Goal: Find specific page/section: Find specific page/section

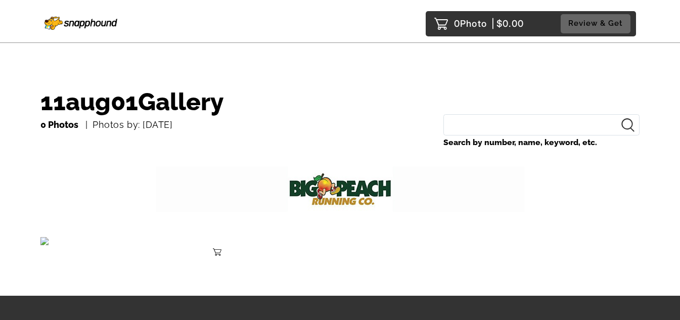
drag, startPoint x: 182, startPoint y: 129, endPoint x: 92, endPoint y: 124, distance: 89.7
click at [92, 124] on div "0 Photos Photos by: [DATE]" at bounding box center [236, 125] width 393 height 16
click at [179, 118] on div "0 Photos Photos by: [DATE]" at bounding box center [236, 125] width 393 height 16
drag, startPoint x: 180, startPoint y: 128, endPoint x: 92, endPoint y: 126, distance: 87.5
click at [92, 126] on div "0 Photos Photos by: [DATE]" at bounding box center [236, 125] width 393 height 16
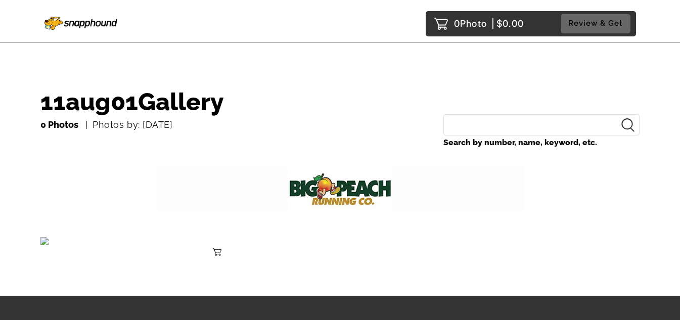
click at [194, 126] on div "0 Photos Photos by: [DATE]" at bounding box center [236, 125] width 393 height 16
